Goal: Information Seeking & Learning: Learn about a topic

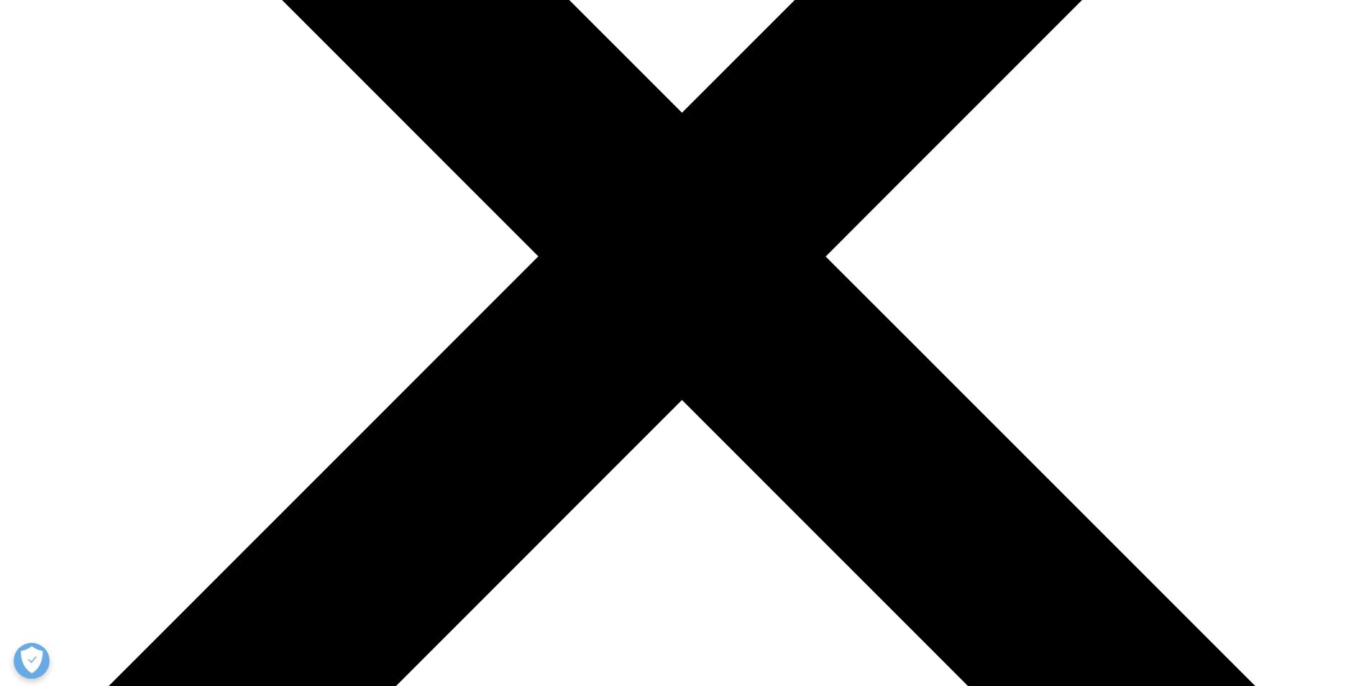
scroll to position [442, 0]
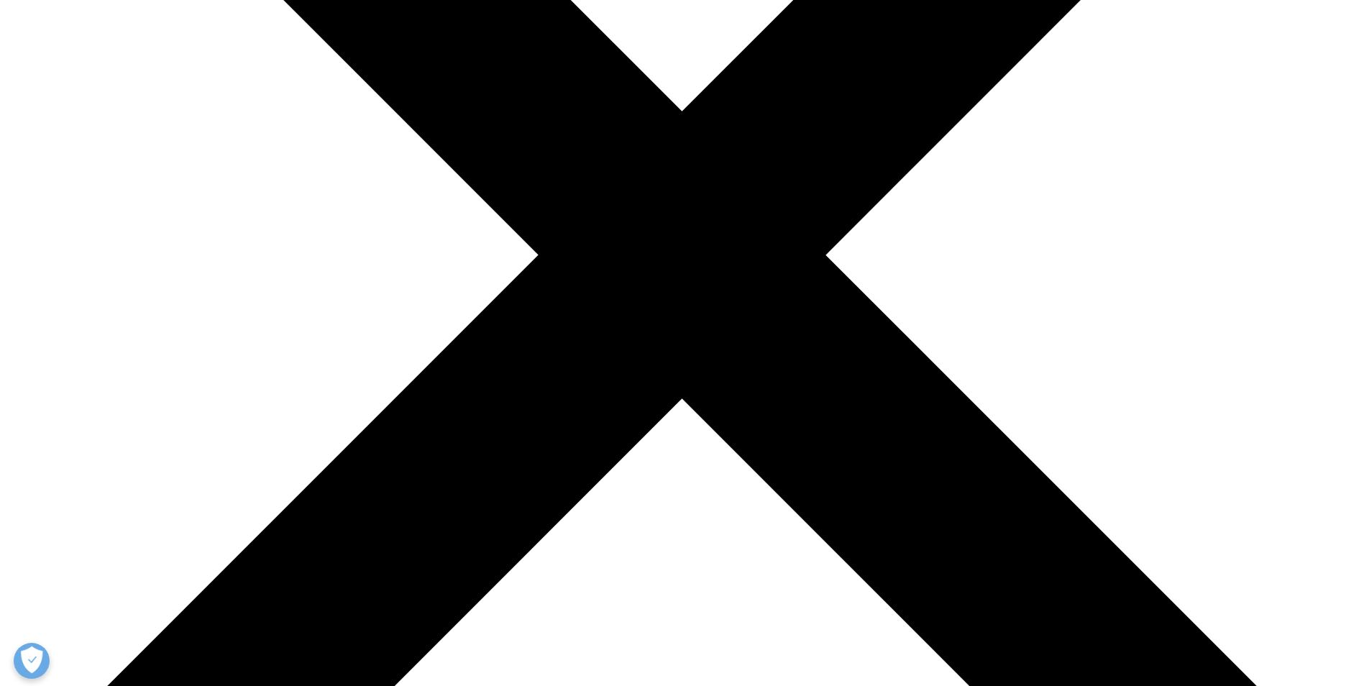
click at [855, 403] on div "Pharmacist" at bounding box center [818, 406] width 73 height 17
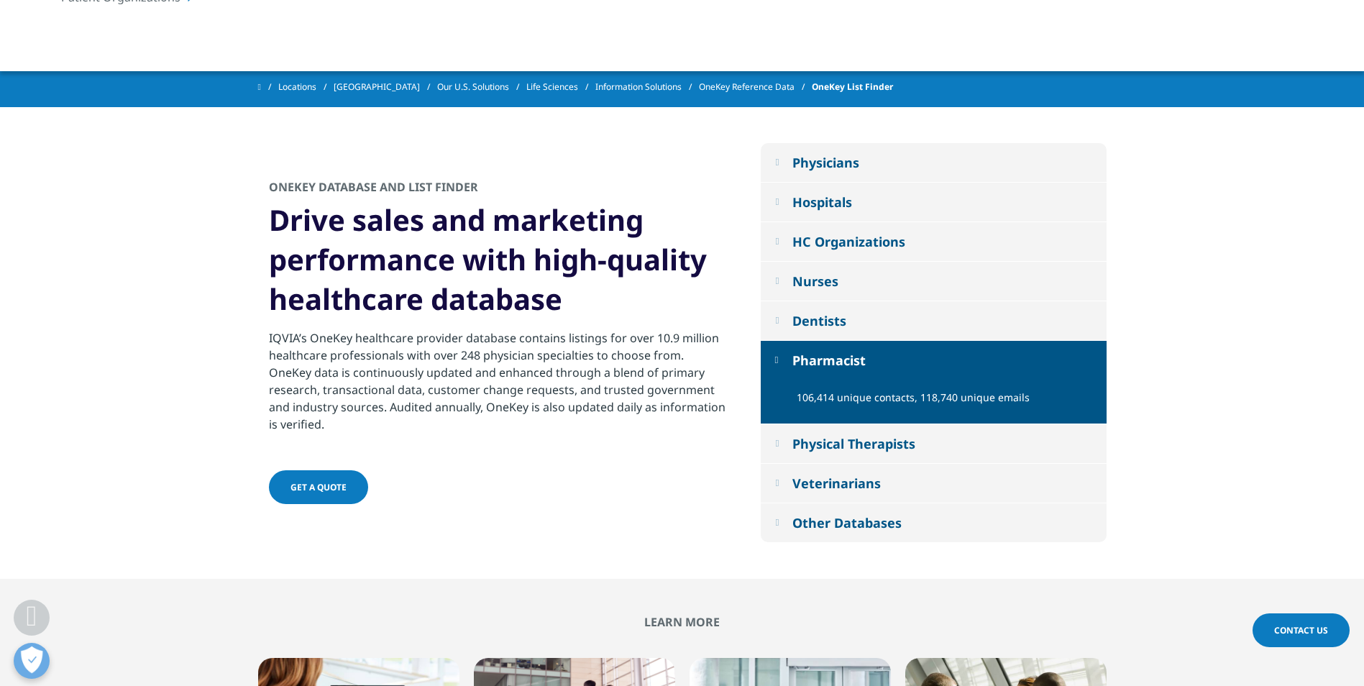
click at [873, 457] on button "Physical Therapists" at bounding box center [934, 443] width 346 height 39
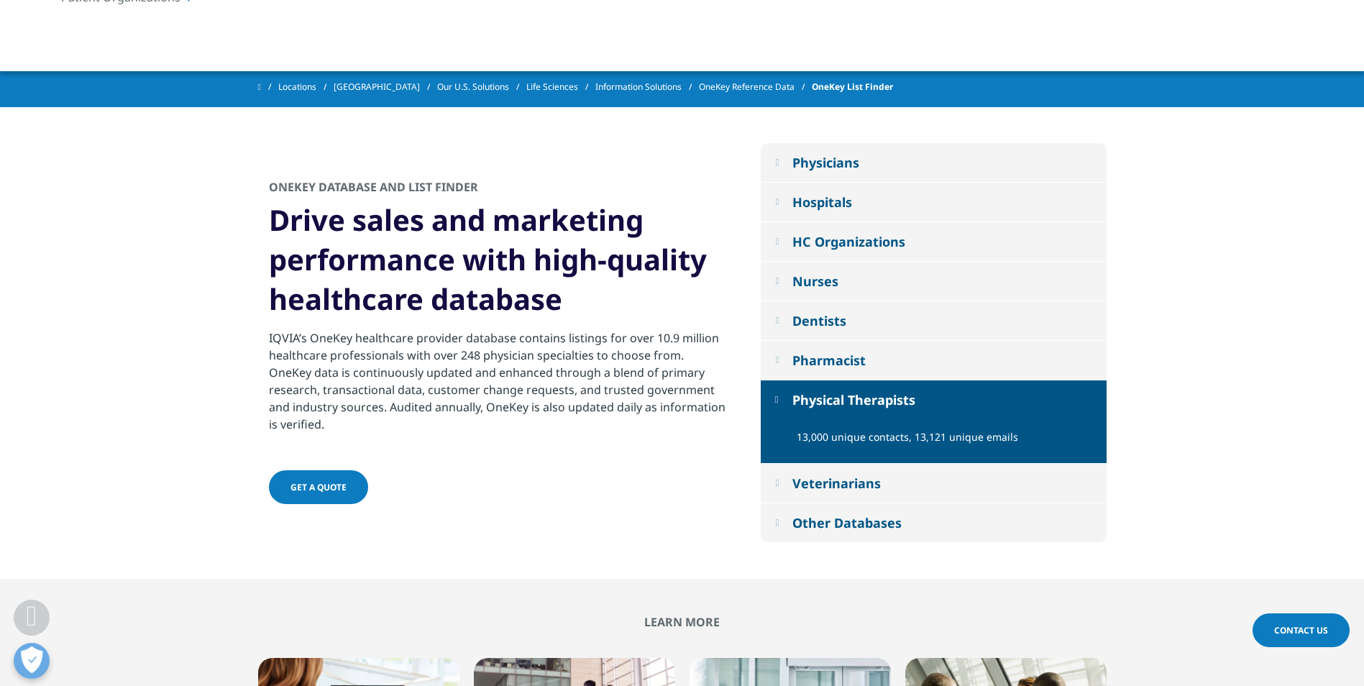
click at [877, 487] on div "Veterinarians" at bounding box center [836, 482] width 88 height 17
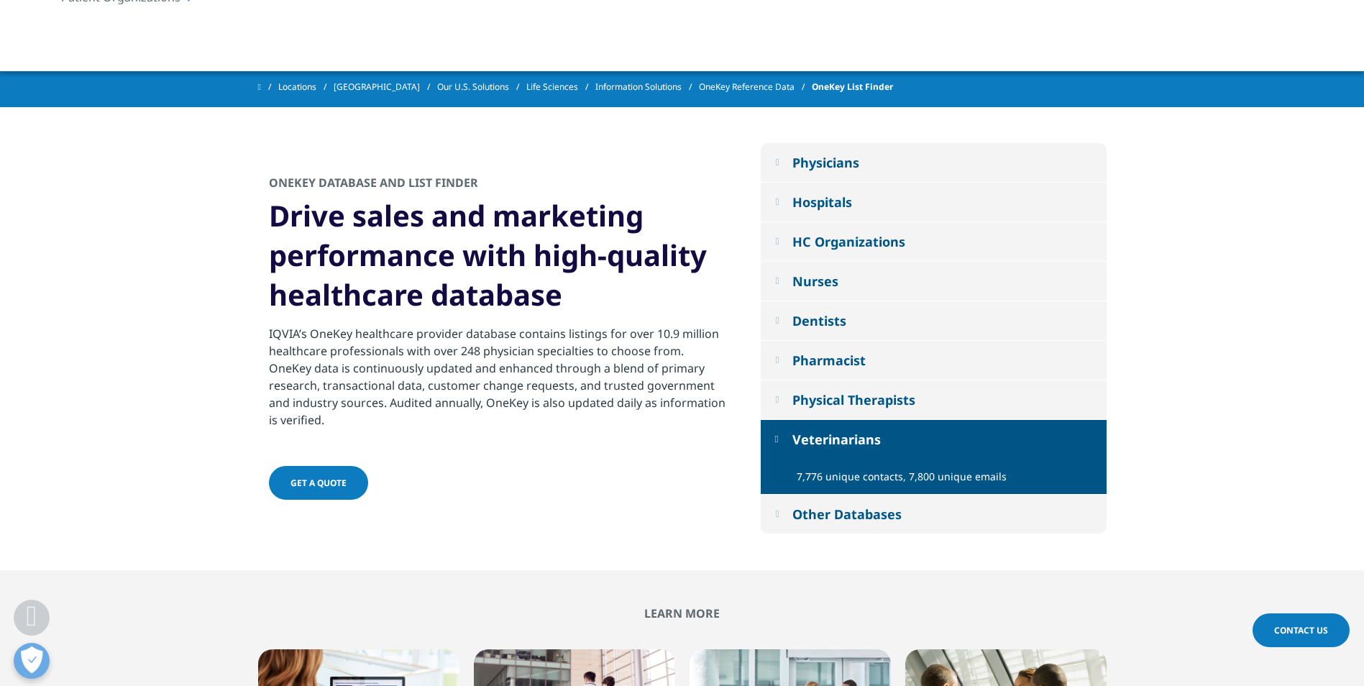
click at [884, 514] on div "Other Databases" at bounding box center [846, 513] width 109 height 17
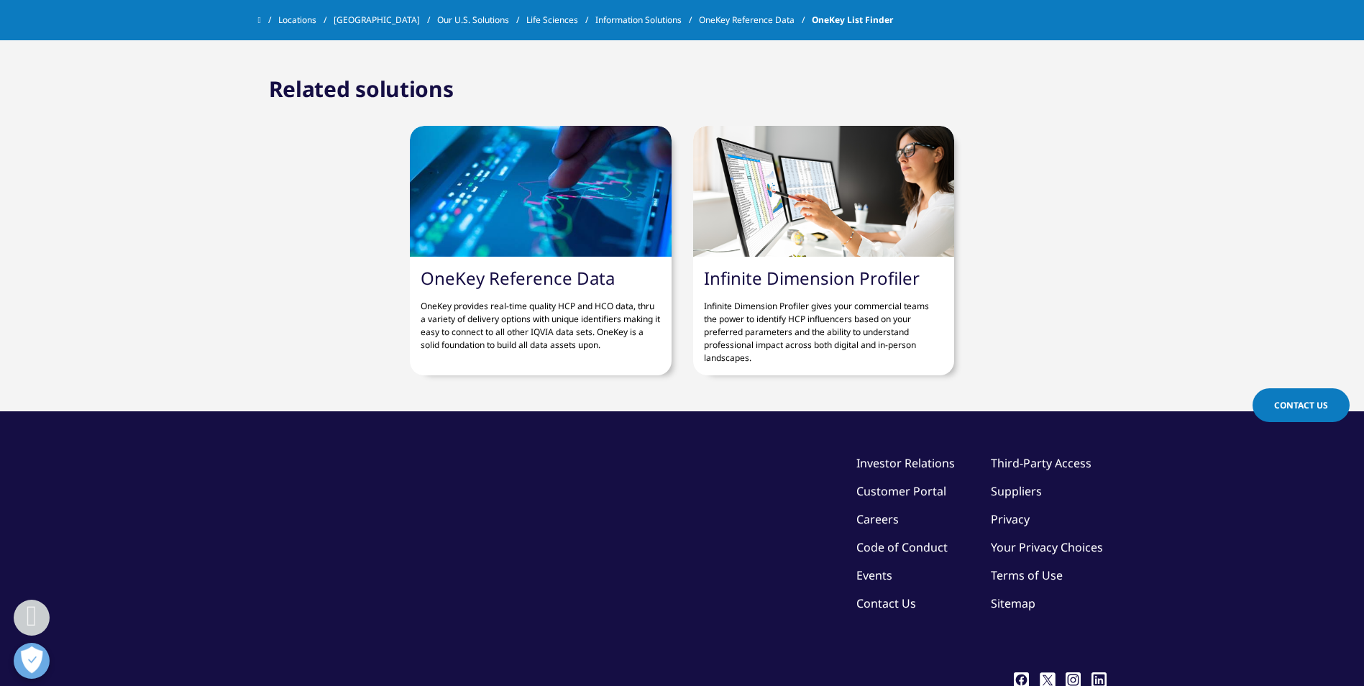
scroll to position [1563, 0]
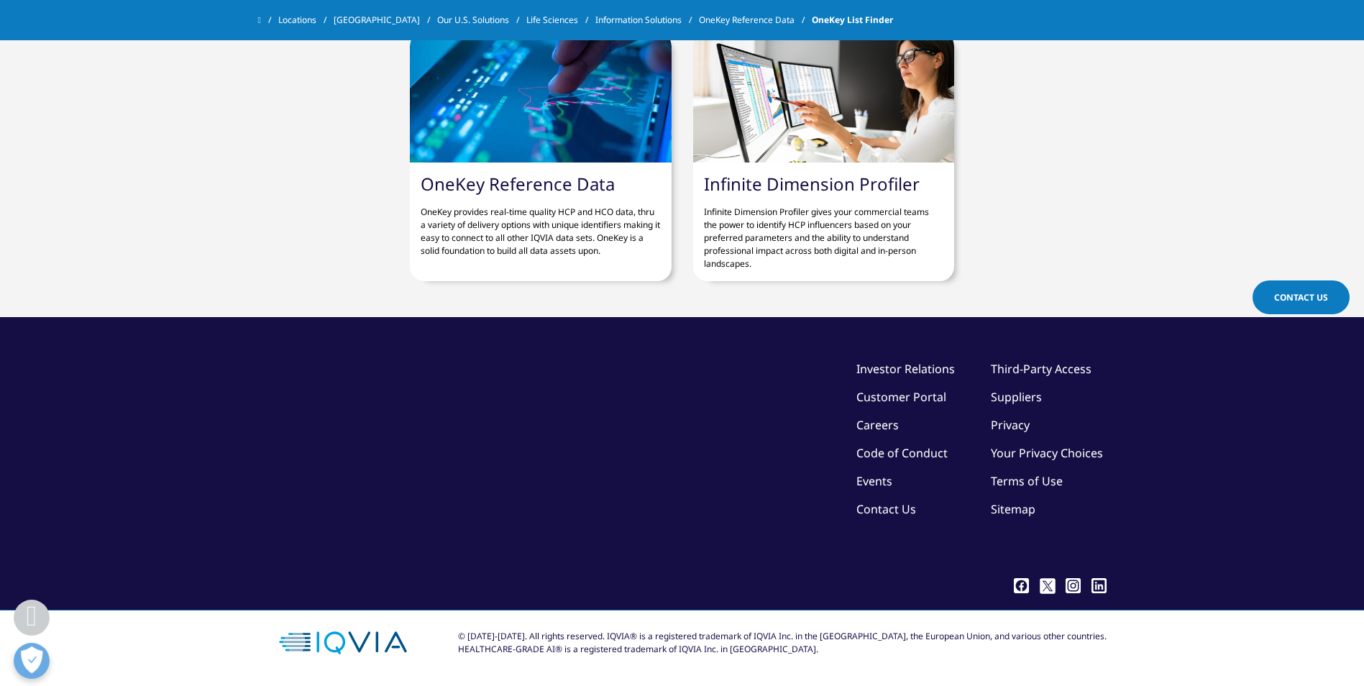
click at [500, 185] on link "OneKey Reference Data" at bounding box center [518, 184] width 194 height 24
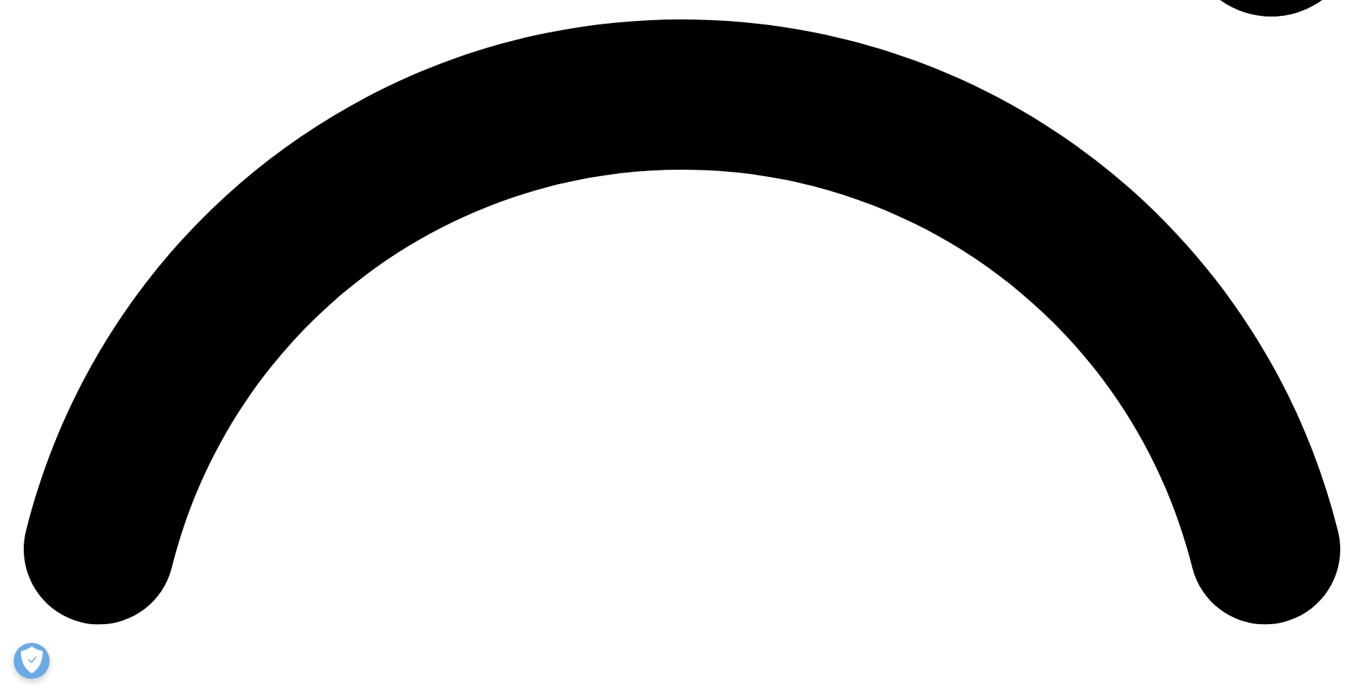
scroll to position [2712, 0]
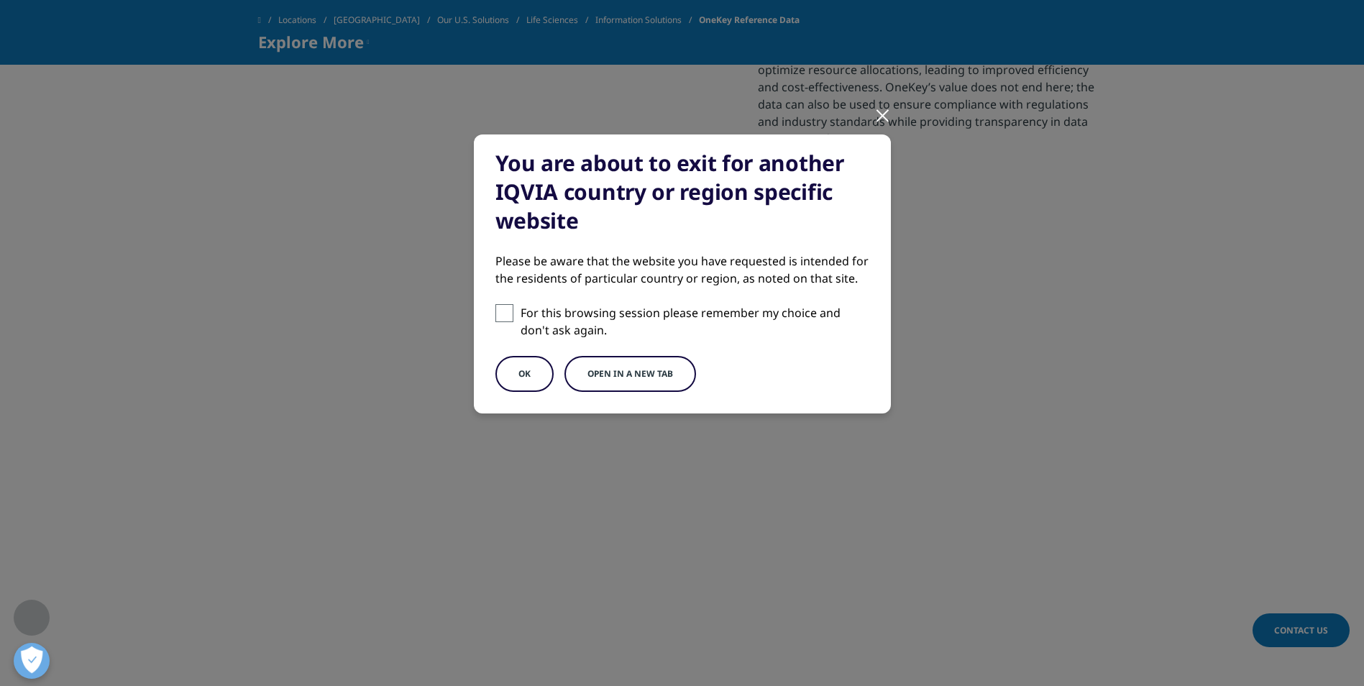
click at [533, 379] on button "OK" at bounding box center [524, 374] width 58 height 36
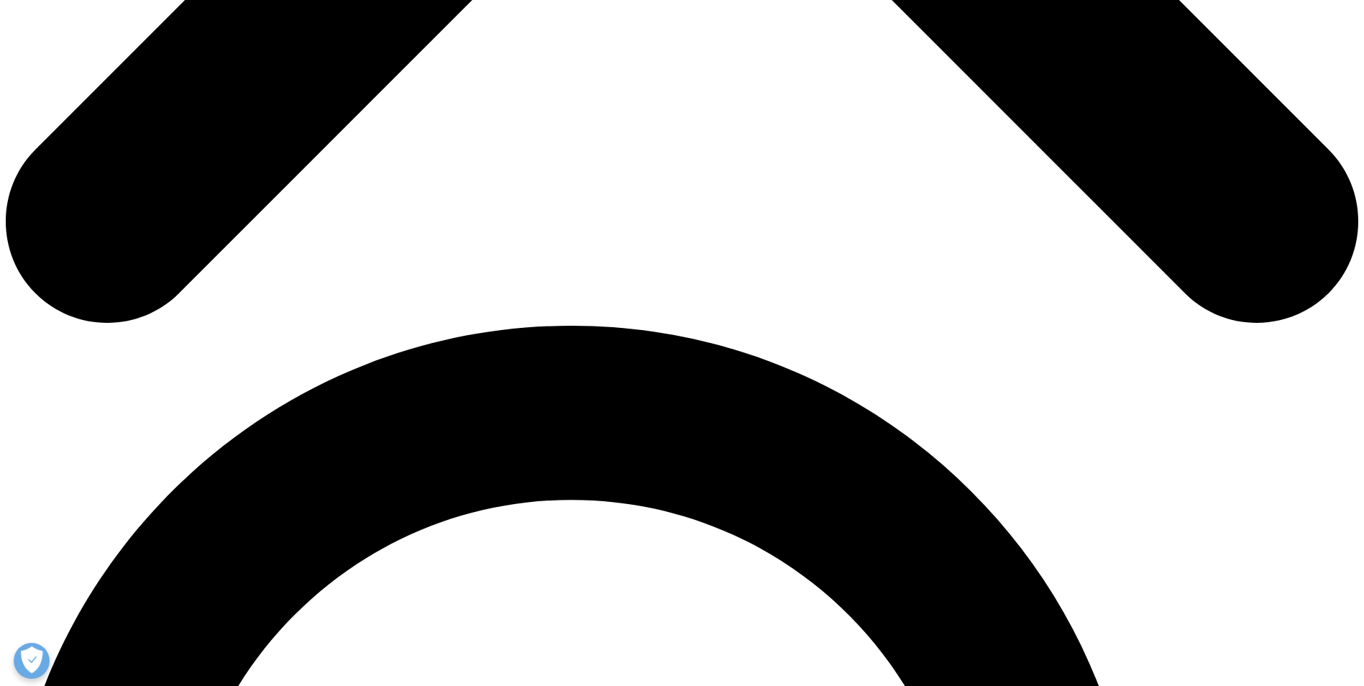
scroll to position [1185, 0]
